Goal: Task Accomplishment & Management: Complete application form

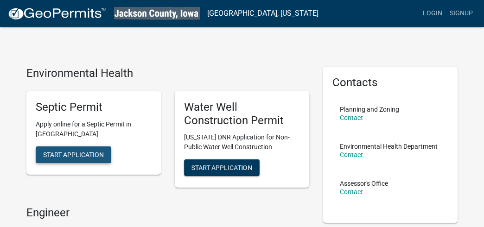
click at [70, 152] on span "Start Application" at bounding box center [73, 154] width 61 height 7
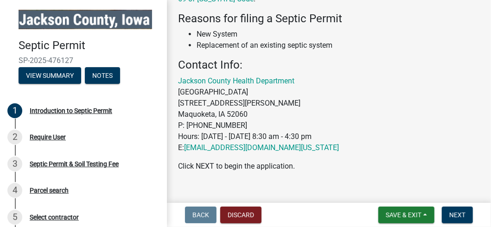
scroll to position [162, 0]
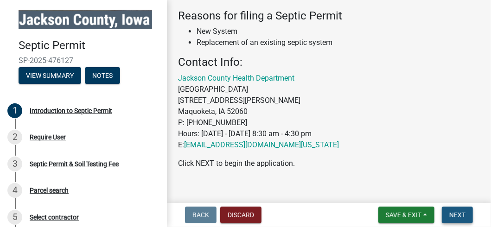
click at [462, 216] on span "Next" at bounding box center [457, 214] width 16 height 7
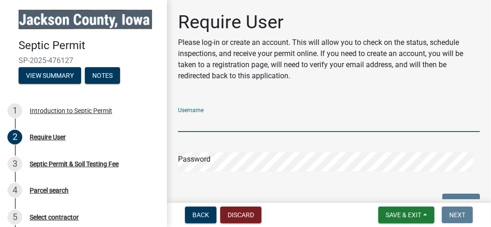
click at [238, 122] on input "Username" at bounding box center [329, 122] width 302 height 19
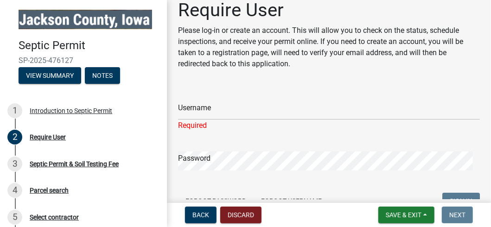
scroll to position [46, 0]
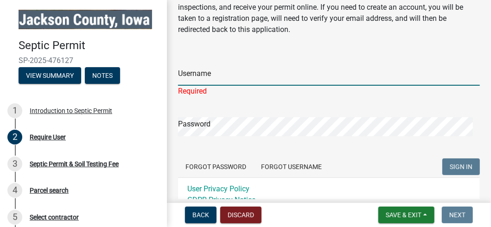
click at [221, 77] on input "Username" at bounding box center [329, 76] width 302 height 19
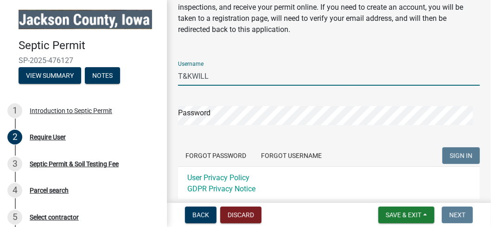
type input "T&KWILL"
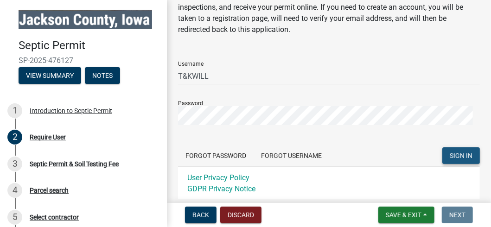
click at [463, 158] on span "SIGN IN" at bounding box center [461, 155] width 23 height 7
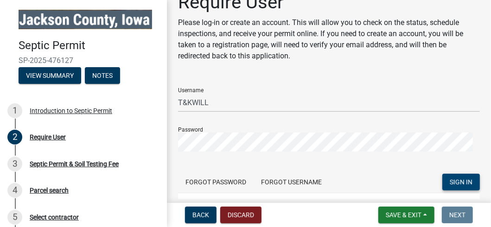
scroll to position [0, 0]
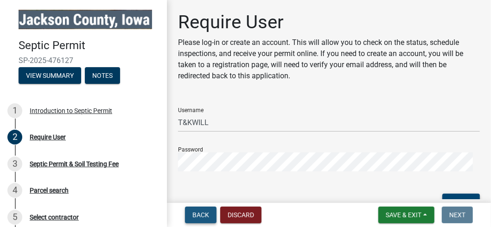
click at [203, 213] on span "Back" at bounding box center [200, 214] width 17 height 7
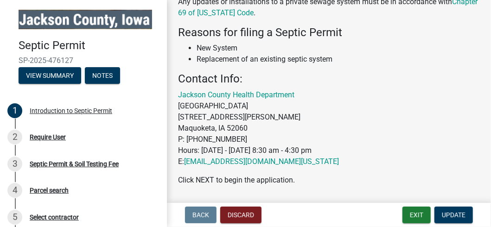
scroll to position [162, 0]
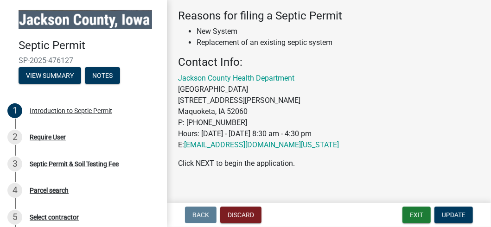
click at [382, 196] on main "Introduction to Septic Permit Welcome to the Jackson County Septic Permit Appli…" at bounding box center [329, 99] width 324 height 199
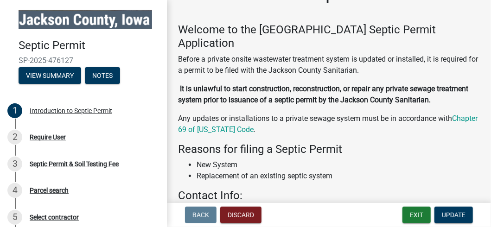
scroll to position [0, 0]
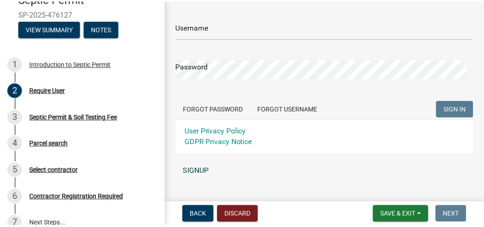
scroll to position [110, 0]
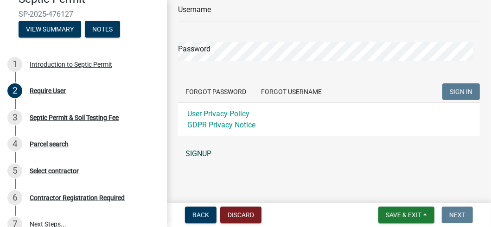
click at [200, 154] on link "SIGNUP" at bounding box center [329, 154] width 302 height 19
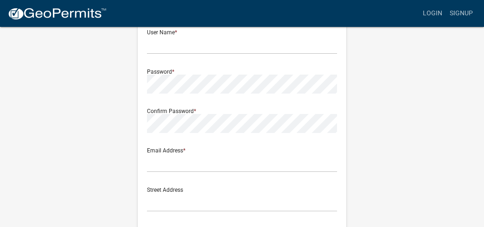
scroll to position [13, 0]
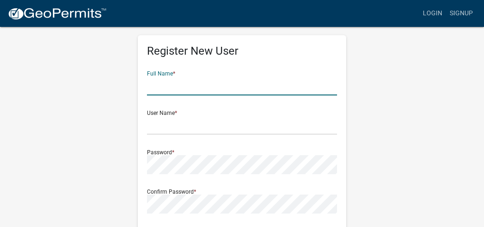
click at [187, 77] on input "text" at bounding box center [242, 85] width 190 height 19
type input "Tom Willman"
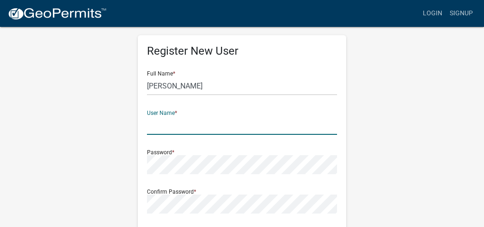
click at [165, 124] on input "text" at bounding box center [242, 125] width 190 height 19
type input "T&KWILL"
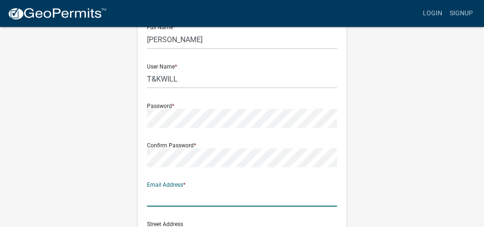
click at [177, 197] on input "text" at bounding box center [242, 197] width 190 height 19
type input "vikesrul22@gmail.com"
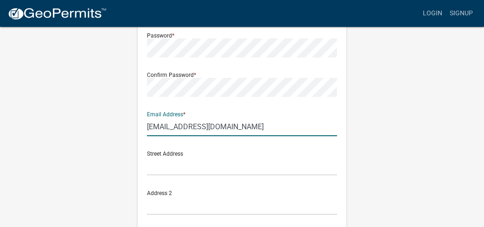
scroll to position [152, 0]
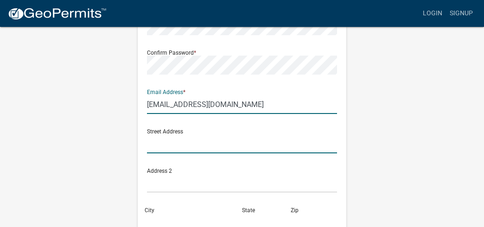
click at [199, 144] on input "text" at bounding box center [242, 143] width 190 height 19
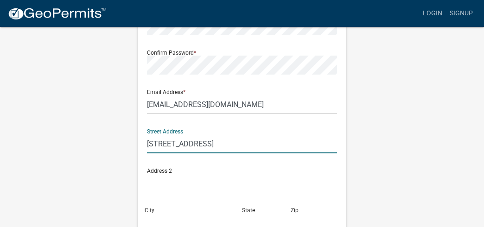
type input "23881 184th Ave"
type input "Zwingle"
type input "Iowa"
type input "52079"
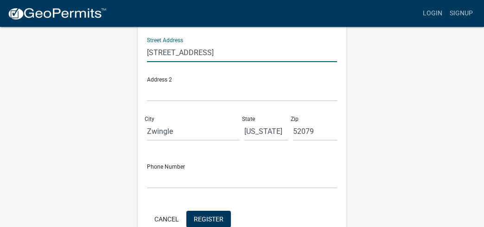
scroll to position [245, 0]
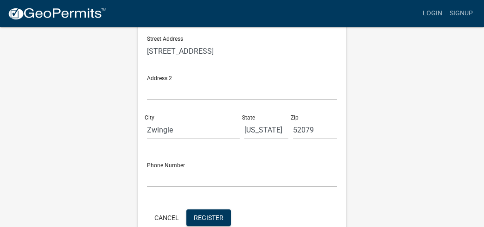
click at [191, 167] on div "Phone Number" at bounding box center [242, 171] width 190 height 32
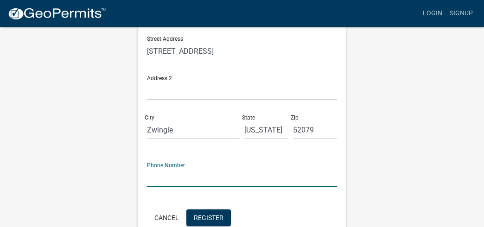
click at [170, 177] on input "text" at bounding box center [242, 177] width 190 height 19
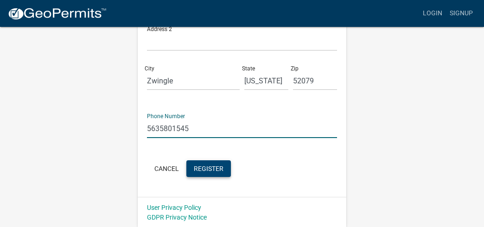
scroll to position [294, 0]
type input "5635801545"
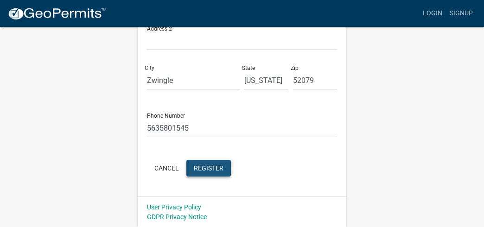
click at [215, 169] on span "Register" at bounding box center [209, 167] width 30 height 7
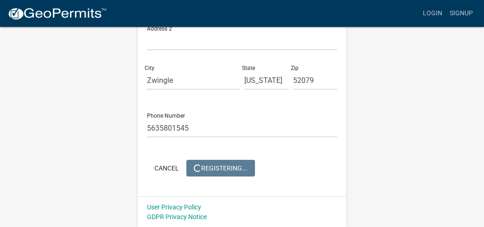
scroll to position [0, 0]
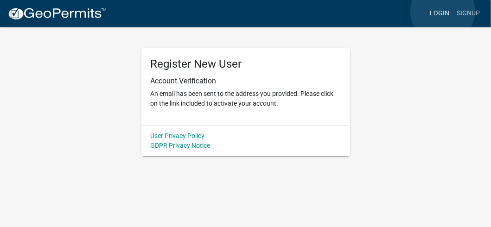
click at [443, 11] on link "Login" at bounding box center [439, 14] width 27 height 18
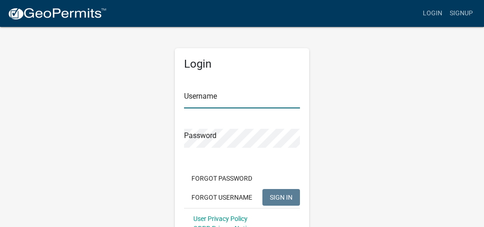
type input "T&KWILL"
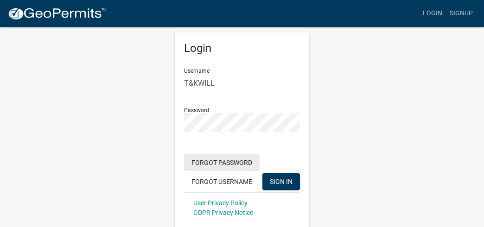
scroll to position [29, 0]
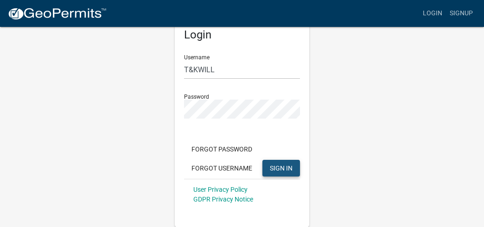
click at [277, 168] on span "SIGN IN" at bounding box center [281, 167] width 23 height 7
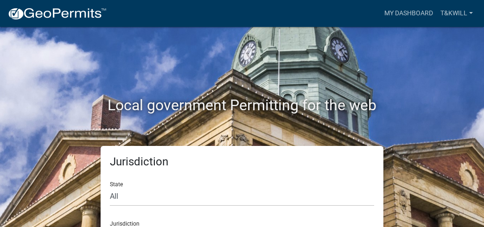
scroll to position [36, 0]
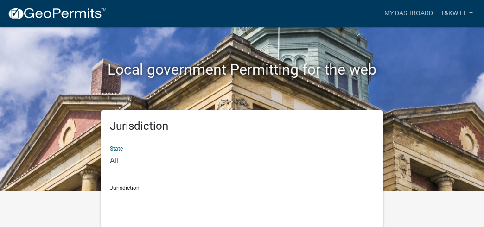
click at [125, 162] on select "All Colorado Georgia Indiana Iowa Kansas Minnesota Ohio South Carolina Wisconsin" at bounding box center [242, 161] width 264 height 19
select select "Iowa"
click at [110, 152] on select "All Colorado Georgia Indiana Iowa Kansas Minnesota Ohio South Carolina Wisconsin" at bounding box center [242, 161] width 264 height 19
click at [131, 189] on div "Jurisdiction Boone County, Iowa Butler County, Iowa Cerro Gordo County, Iowa Ci…" at bounding box center [242, 194] width 264 height 32
click at [133, 187] on div "Jurisdiction Boone County, Iowa Butler County, Iowa Cerro Gordo County, Iowa Ci…" at bounding box center [242, 194] width 264 height 32
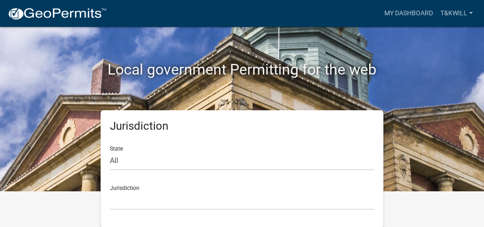
click at [121, 187] on div "Jurisdiction Boone County, Iowa Butler County, Iowa Cerro Gordo County, Iowa Ci…" at bounding box center [242, 194] width 264 height 32
drag, startPoint x: 133, startPoint y: 191, endPoint x: 403, endPoint y: 83, distance: 291.8
click at [403, 83] on div "Local government Permitting for the web" at bounding box center [241, 50] width 445 height 119
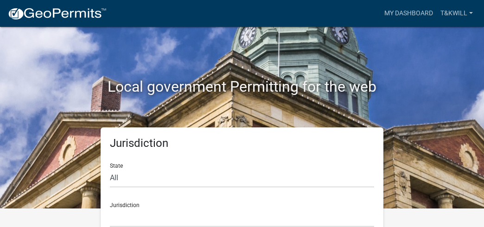
scroll to position [36, 0]
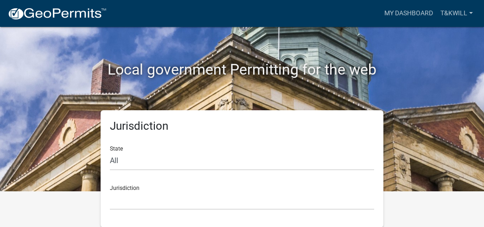
click at [124, 188] on div "Jurisdiction Custer County, Colorado Carroll County, Georgia Cook County, Georg…" at bounding box center [242, 194] width 264 height 32
click at [116, 160] on select "All Colorado Georgia Indiana Iowa Kansas Minnesota Ohio South Carolina Wisconsin" at bounding box center [242, 161] width 264 height 19
select select "Iowa"
click at [110, 152] on select "All Colorado Georgia Indiana Iowa Kansas Minnesota Ohio South Carolina Wisconsin" at bounding box center [242, 161] width 264 height 19
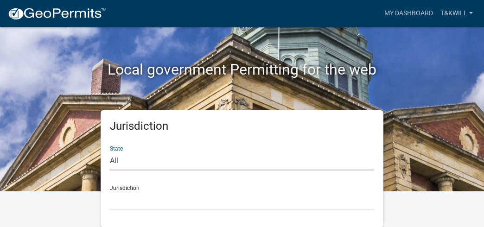
click at [110, 152] on select "All Colorado Georgia Indiana Iowa Kansas Minnesota Ohio South Carolina Wisconsin" at bounding box center [242, 161] width 264 height 19
click at [117, 198] on select "Boone County, Iowa Butler County, Iowa Cerro Gordo County, Iowa City of Harlan,…" at bounding box center [242, 200] width 264 height 19
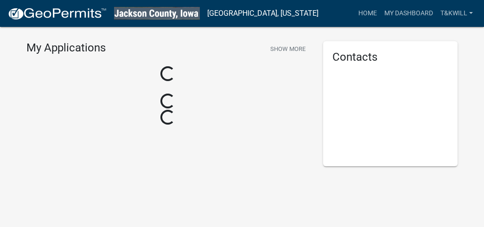
scroll to position [36, 0]
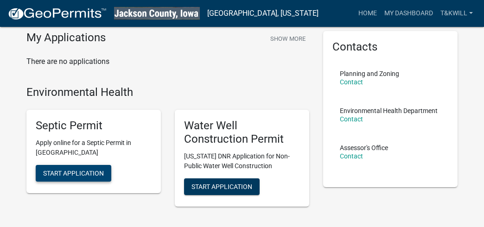
click at [75, 171] on span "Start Application" at bounding box center [73, 173] width 61 height 7
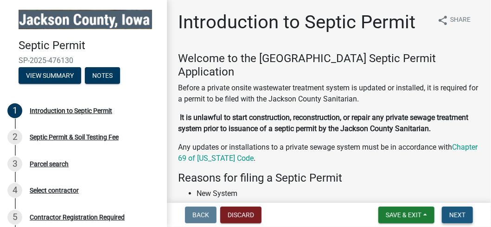
click at [464, 213] on span "Next" at bounding box center [457, 214] width 16 height 7
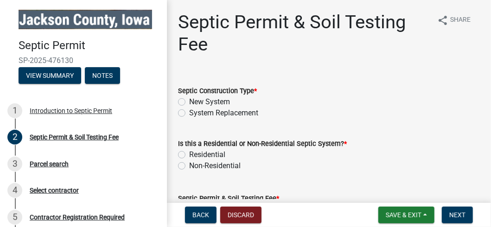
click at [189, 111] on label "System Replacement" at bounding box center [223, 113] width 69 height 11
click at [189, 111] on input "System Replacement" at bounding box center [192, 111] width 6 height 6
radio input "true"
click at [189, 153] on label "Residential" at bounding box center [207, 154] width 36 height 11
click at [189, 153] on input "Residential" at bounding box center [192, 152] width 6 height 6
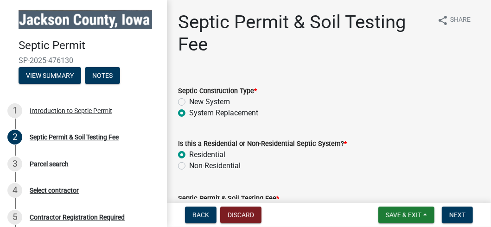
radio input "true"
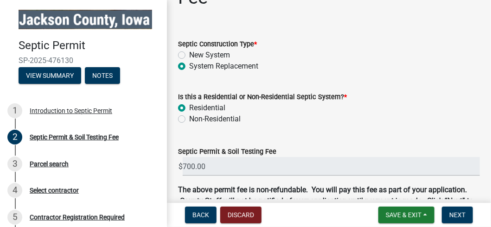
scroll to position [93, 0]
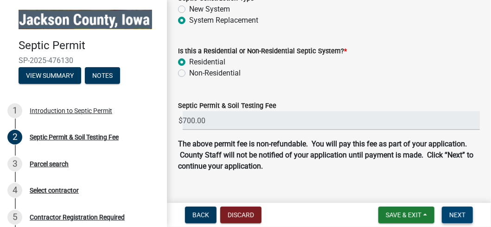
click at [458, 214] on span "Next" at bounding box center [457, 214] width 16 height 7
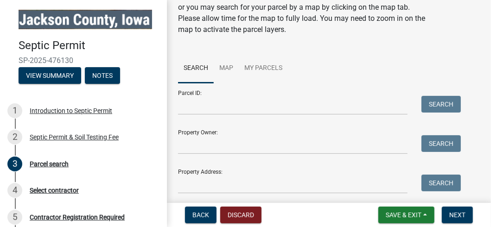
scroll to position [77, 0]
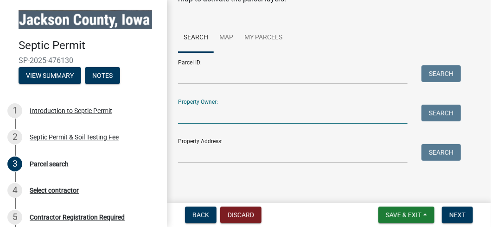
click at [203, 112] on input "Property Owner:" at bounding box center [292, 114] width 229 height 19
type input "[PERSON_NAME]"
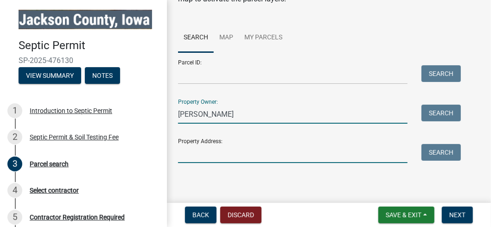
type input "23881 184th Ave"
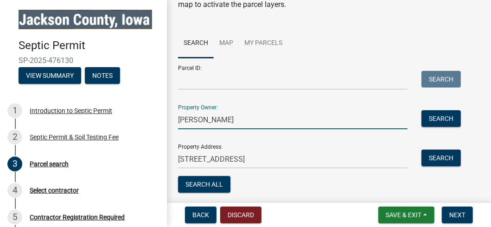
scroll to position [57, 0]
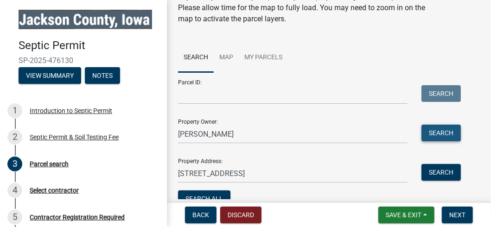
click at [444, 132] on button "Search" at bounding box center [440, 133] width 39 height 17
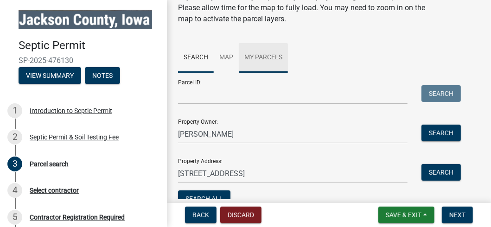
click at [260, 57] on link "My Parcels" at bounding box center [263, 58] width 49 height 30
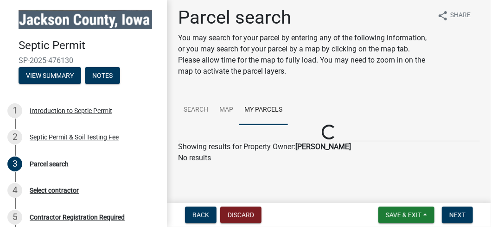
scroll to position [40, 0]
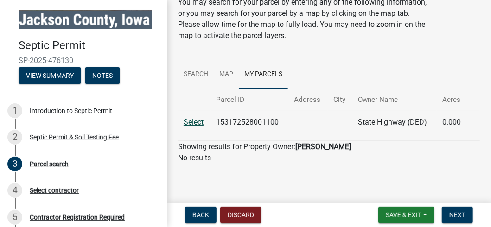
click at [191, 121] on link "Select" at bounding box center [194, 122] width 20 height 9
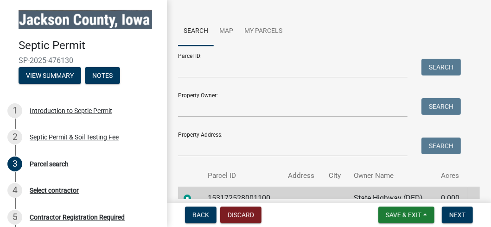
scroll to position [37, 0]
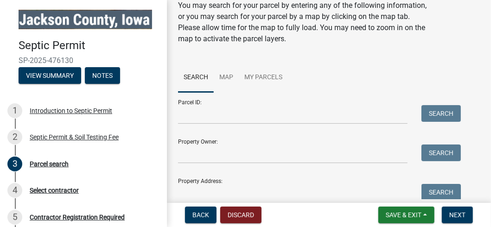
click at [217, 141] on div "Property Owner: Search" at bounding box center [317, 148] width 278 height 32
click at [199, 153] on input "Property Owner:" at bounding box center [292, 154] width 229 height 19
type input "[PERSON_NAME]"
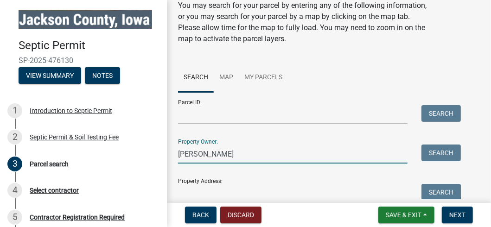
type input "23881 184th Ave"
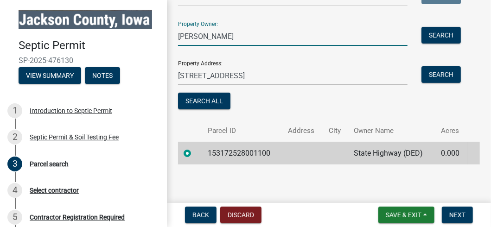
scroll to position [156, 0]
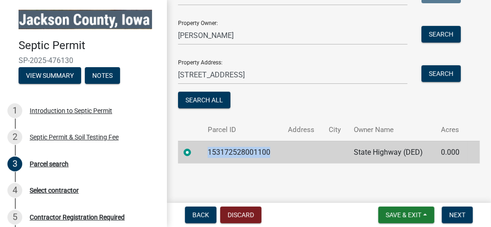
drag, startPoint x: 269, startPoint y: 151, endPoint x: 200, endPoint y: 147, distance: 69.2
click at [200, 147] on tr "153172528001100 State Highway (DED) 0.000" at bounding box center [329, 152] width 302 height 23
copy td "153172528001100"
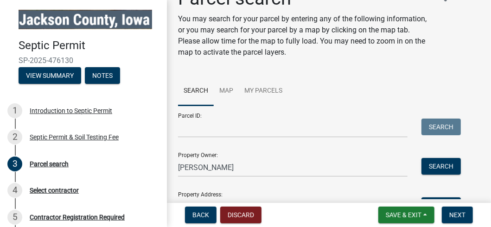
scroll to position [17, 0]
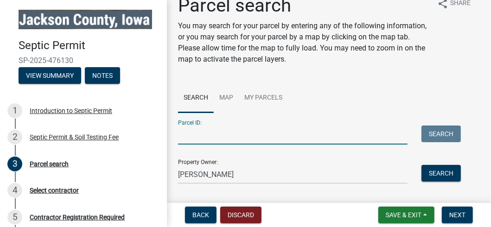
click at [186, 134] on input "Parcel ID:" at bounding box center [292, 135] width 229 height 19
paste input "153172528001100"
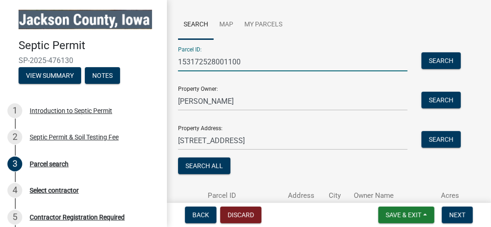
scroll to position [156, 0]
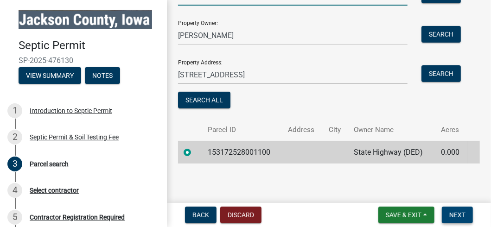
type input "153172528001100"
click at [464, 216] on span "Next" at bounding box center [457, 214] width 16 height 7
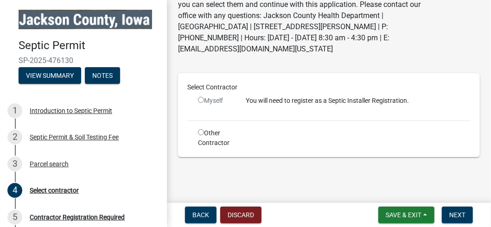
scroll to position [72, 0]
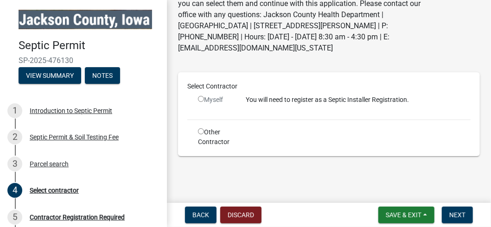
click at [202, 131] on input "radio" at bounding box center [201, 131] width 6 height 6
radio input "true"
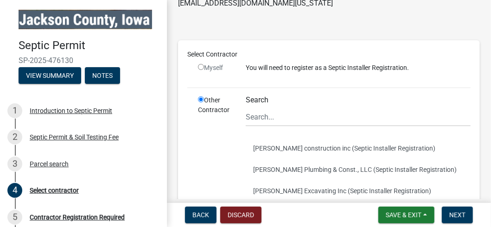
scroll to position [139, 0]
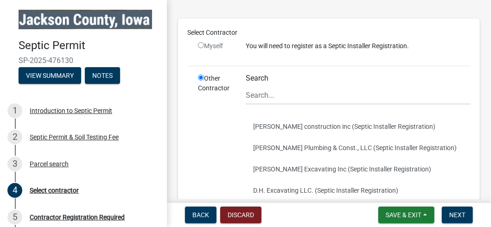
click at [253, 78] on label "Search" at bounding box center [257, 78] width 23 height 7
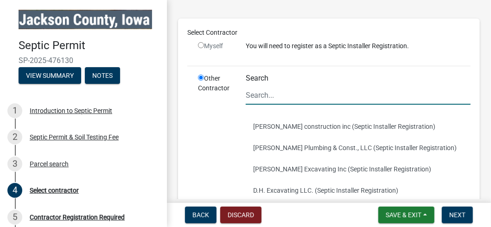
click at [253, 86] on input "Search" at bounding box center [358, 95] width 225 height 19
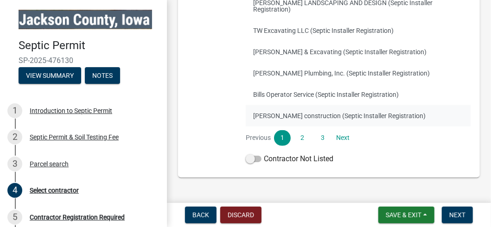
scroll to position [363, 0]
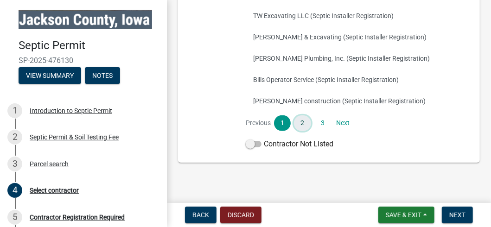
click at [304, 118] on link "2" at bounding box center [302, 123] width 17 height 16
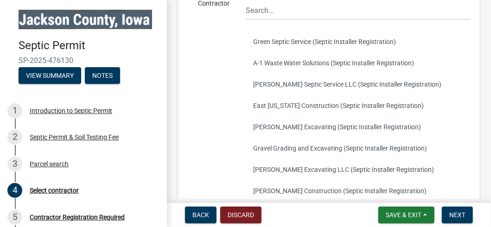
scroll to position [178, 0]
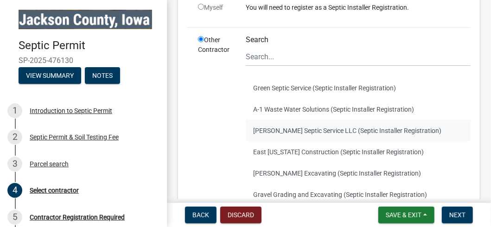
click at [290, 130] on button "Shearer Septic Service LLC (Septic Installer Registration)" at bounding box center [358, 130] width 225 height 21
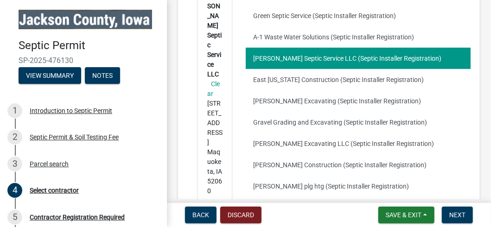
scroll to position [224, 0]
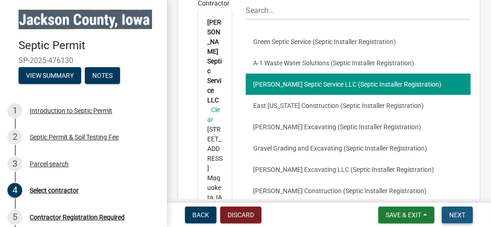
click at [464, 210] on button "Next" at bounding box center [457, 215] width 31 height 17
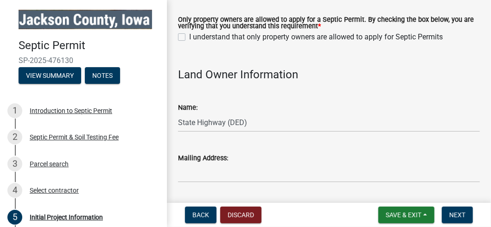
scroll to position [0, 0]
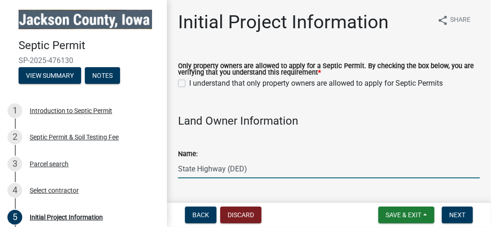
click at [251, 168] on input "State Highway (DED)" at bounding box center [329, 168] width 302 height 19
click at [189, 84] on label "I understand that only property owners are allowed to apply for Septic Permits" at bounding box center [316, 83] width 254 height 11
click at [189, 84] on input "I understand that only property owners are allowed to apply for Septic Permits" at bounding box center [192, 81] width 6 height 6
checkbox input "true"
click at [251, 172] on input "State Highway (DED)" at bounding box center [329, 168] width 302 height 19
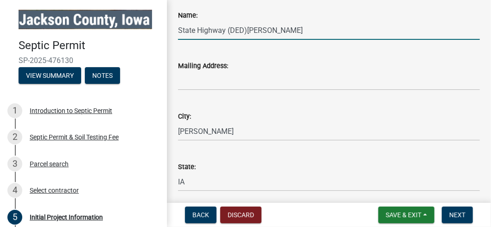
scroll to position [139, 0]
type input "State Highway (DED)Tom Willman"
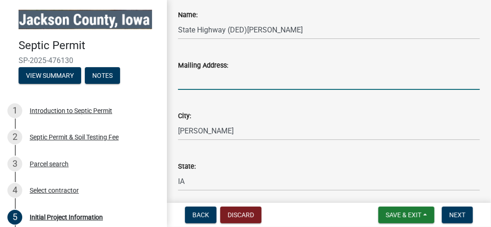
click at [201, 75] on input "Mailing Address:" at bounding box center [329, 80] width 302 height 19
type input "23881 184th Ave"
type input "52079"
type input "5635801545"
type input "vikesrul22@gmail.com"
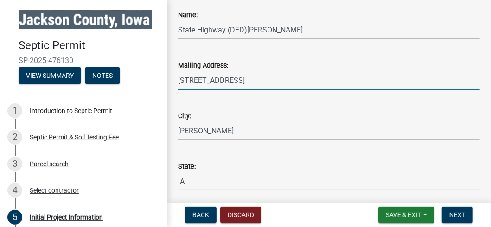
type input "23881 184th Ave"
type input "Zwingle"
type input "52079"
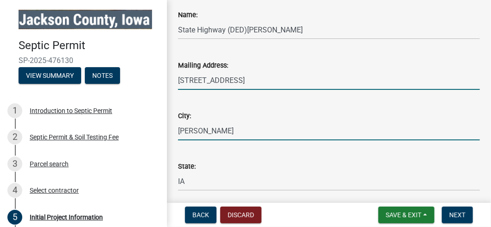
click at [212, 130] on input "Ames" at bounding box center [329, 130] width 302 height 19
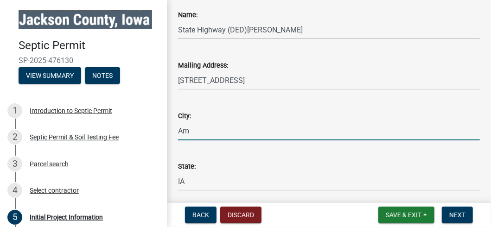
type input "A"
type input "Zwingle"
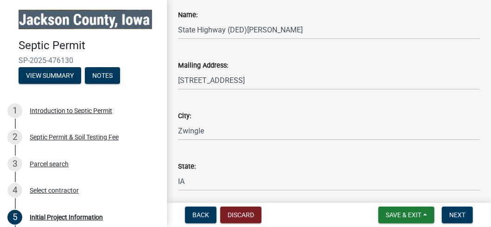
click at [286, 119] on div "City:" at bounding box center [329, 115] width 302 height 11
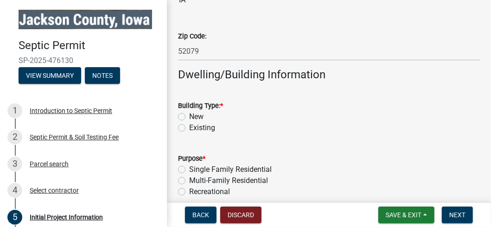
scroll to position [695, 0]
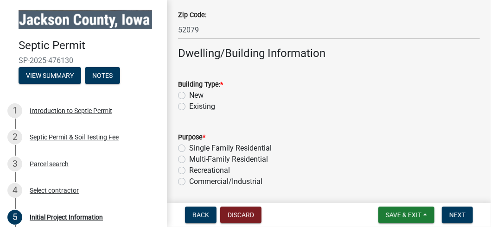
click at [189, 107] on label "Existing" at bounding box center [202, 106] width 26 height 11
click at [189, 107] on input "Existing" at bounding box center [192, 104] width 6 height 6
radio input "true"
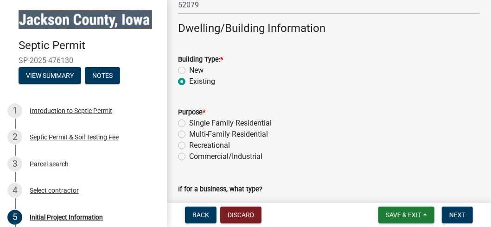
scroll to position [742, 0]
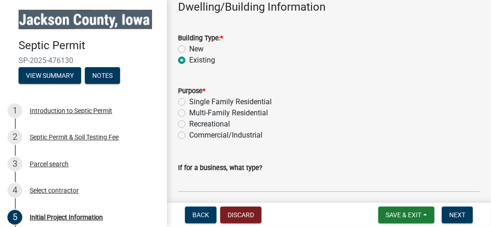
click at [189, 101] on label "Single Family Residential" at bounding box center [230, 101] width 83 height 11
click at [189, 101] on input "Single Family Residential" at bounding box center [192, 99] width 6 height 6
radio input "true"
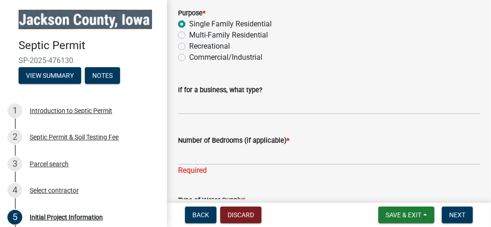
scroll to position [834, 0]
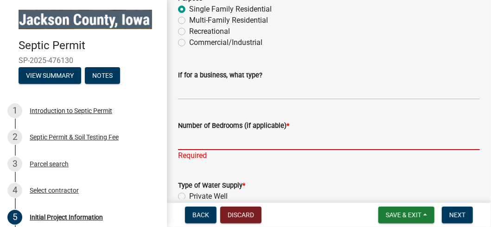
click at [188, 146] on input "Number of Bedrooms (if applicable) *" at bounding box center [329, 140] width 302 height 19
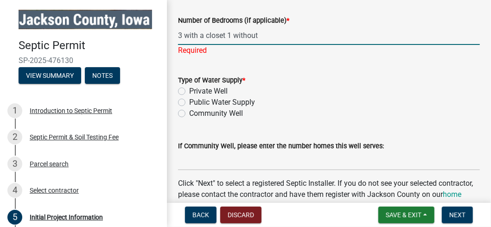
scroll to position [927, 0]
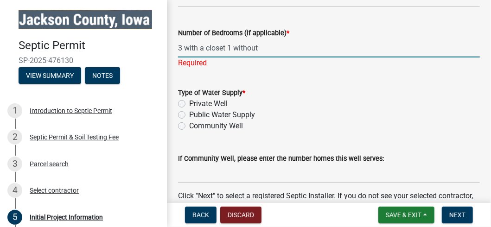
type input "3 with a closet 1 without"
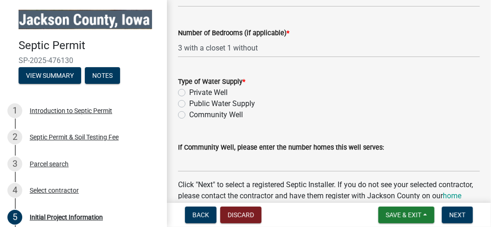
click at [182, 127] on wm-data-entity-input "Type of Water Supply * Private Well Public Water Supply Community Well" at bounding box center [329, 97] width 302 height 64
click at [189, 113] on label "Community Well" at bounding box center [216, 114] width 54 height 11
click at [189, 113] on input "Community Well" at bounding box center [192, 112] width 6 height 6
radio input "true"
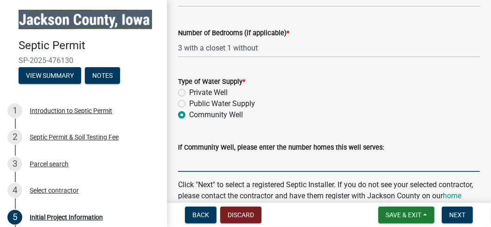
click at [195, 165] on input "If Community Well, please enter the number homes this well serves:" at bounding box center [329, 162] width 302 height 19
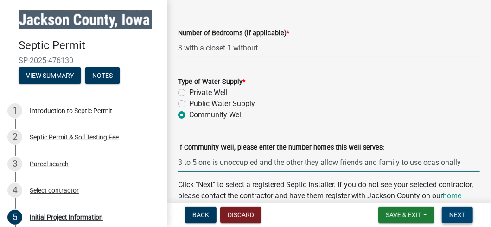
type input "3 to 5 one is unoccupied and the other they allow friends and family to use oca…"
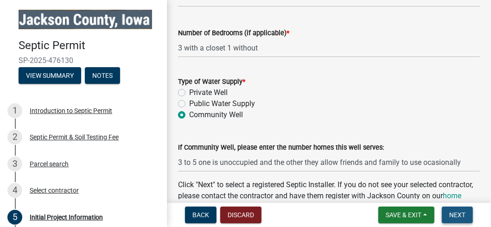
click at [462, 216] on span "Next" at bounding box center [457, 214] width 16 height 7
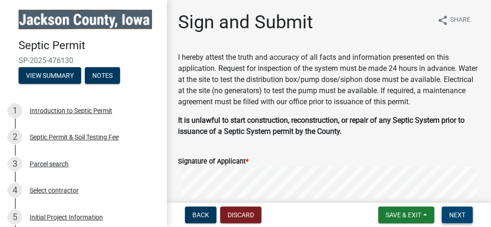
click at [461, 216] on span "Next" at bounding box center [457, 214] width 16 height 7
click at [458, 211] on span "Next" at bounding box center [457, 214] width 16 height 7
click at [459, 217] on span "Next" at bounding box center [457, 214] width 16 height 7
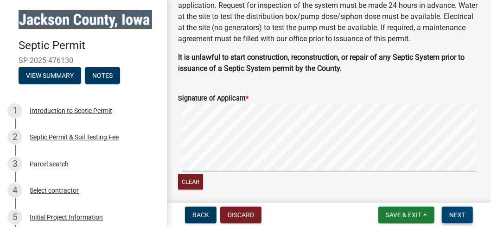
scroll to position [93, 0]
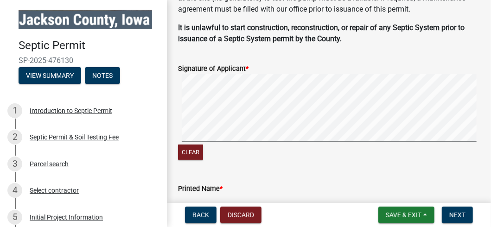
click at [241, 174] on div "Printed Name * Required" at bounding box center [329, 197] width 302 height 54
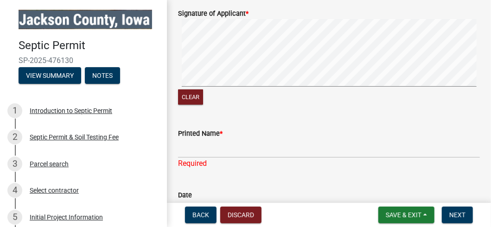
scroll to position [102, 0]
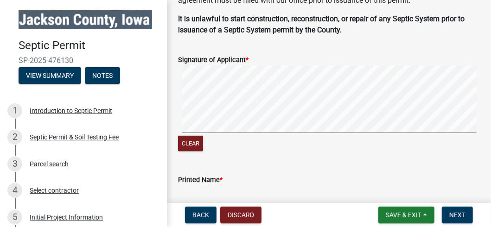
click at [254, 178] on div "Printed Name *" at bounding box center [329, 179] width 302 height 11
click at [211, 177] on label "Printed Name *" at bounding box center [200, 180] width 44 height 6
click at [211, 185] on input "Printed Name *" at bounding box center [329, 194] width 302 height 19
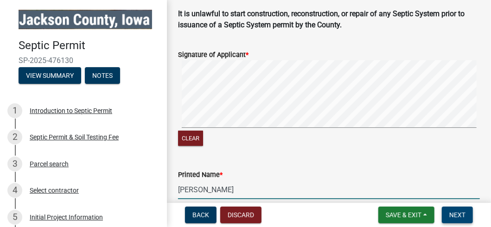
type input "[PERSON_NAME]"
click at [455, 216] on span "Next" at bounding box center [457, 214] width 16 height 7
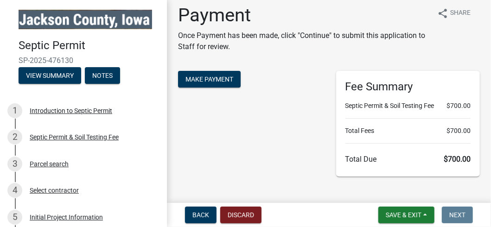
scroll to position [0, 0]
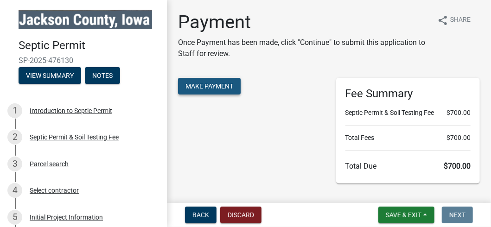
click at [213, 87] on span "Make Payment" at bounding box center [209, 86] width 48 height 7
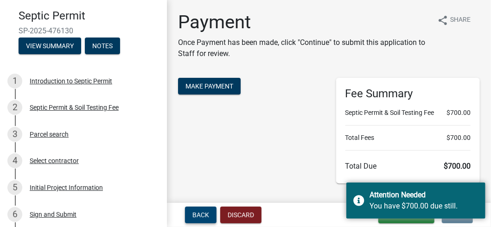
click at [205, 216] on span "Back" at bounding box center [200, 214] width 17 height 7
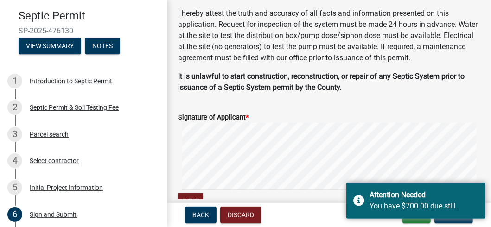
scroll to position [90, 0]
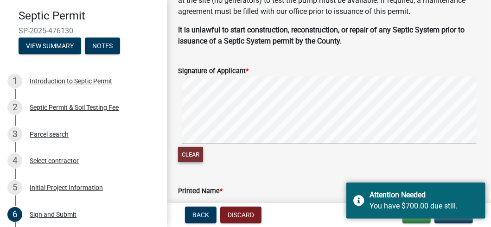
click at [194, 153] on button "Clear" at bounding box center [190, 154] width 25 height 15
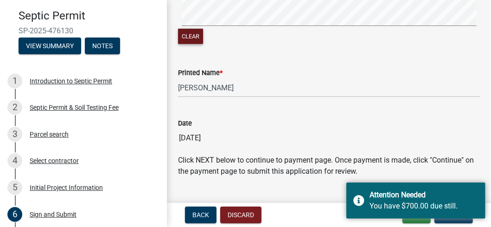
scroll to position [229, 0]
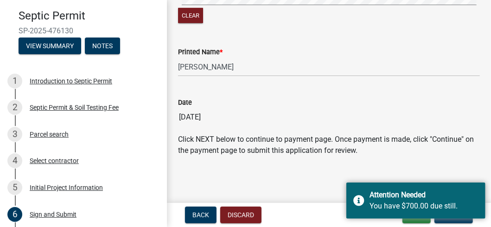
click at [462, 154] on p "Click NEXT below to continue to payment page. Once payment is made, click "Cont…" at bounding box center [329, 145] width 302 height 22
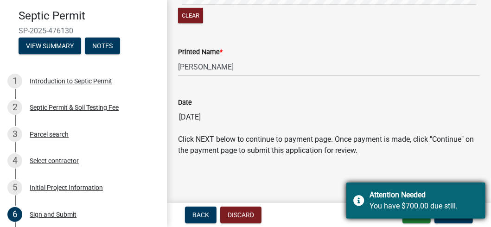
drag, startPoint x: 357, startPoint y: 205, endPoint x: 348, endPoint y: 196, distance: 13.1
click at [356, 205] on div "Attention Needed You have $700.00 due still." at bounding box center [415, 201] width 139 height 36
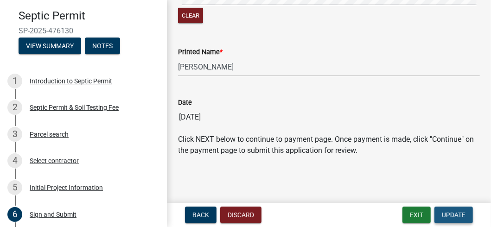
click at [453, 213] on span "Update" at bounding box center [454, 214] width 24 height 7
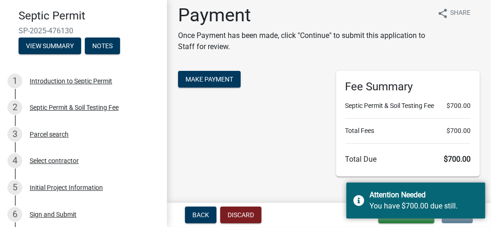
scroll to position [0, 0]
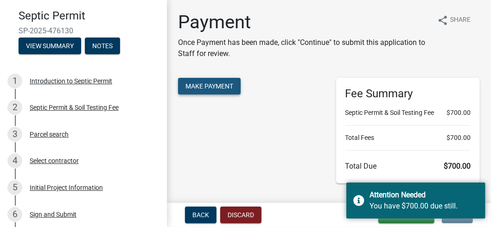
click at [220, 85] on span "Make Payment" at bounding box center [209, 86] width 48 height 7
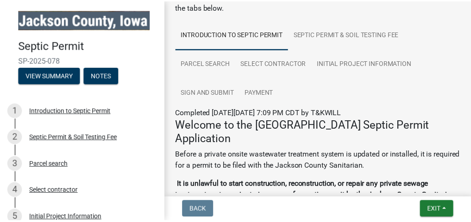
scroll to position [93, 0]
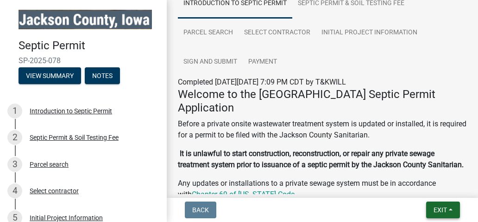
click at [444, 206] on span "Exit" at bounding box center [440, 209] width 13 height 7
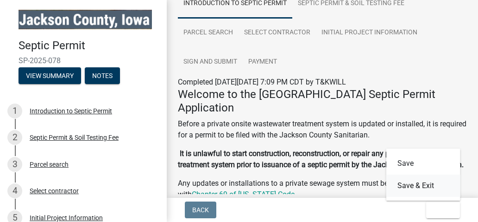
click at [419, 185] on button "Save & Exit" at bounding box center [424, 185] width 74 height 22
